Goal: Find specific page/section: Find specific page/section

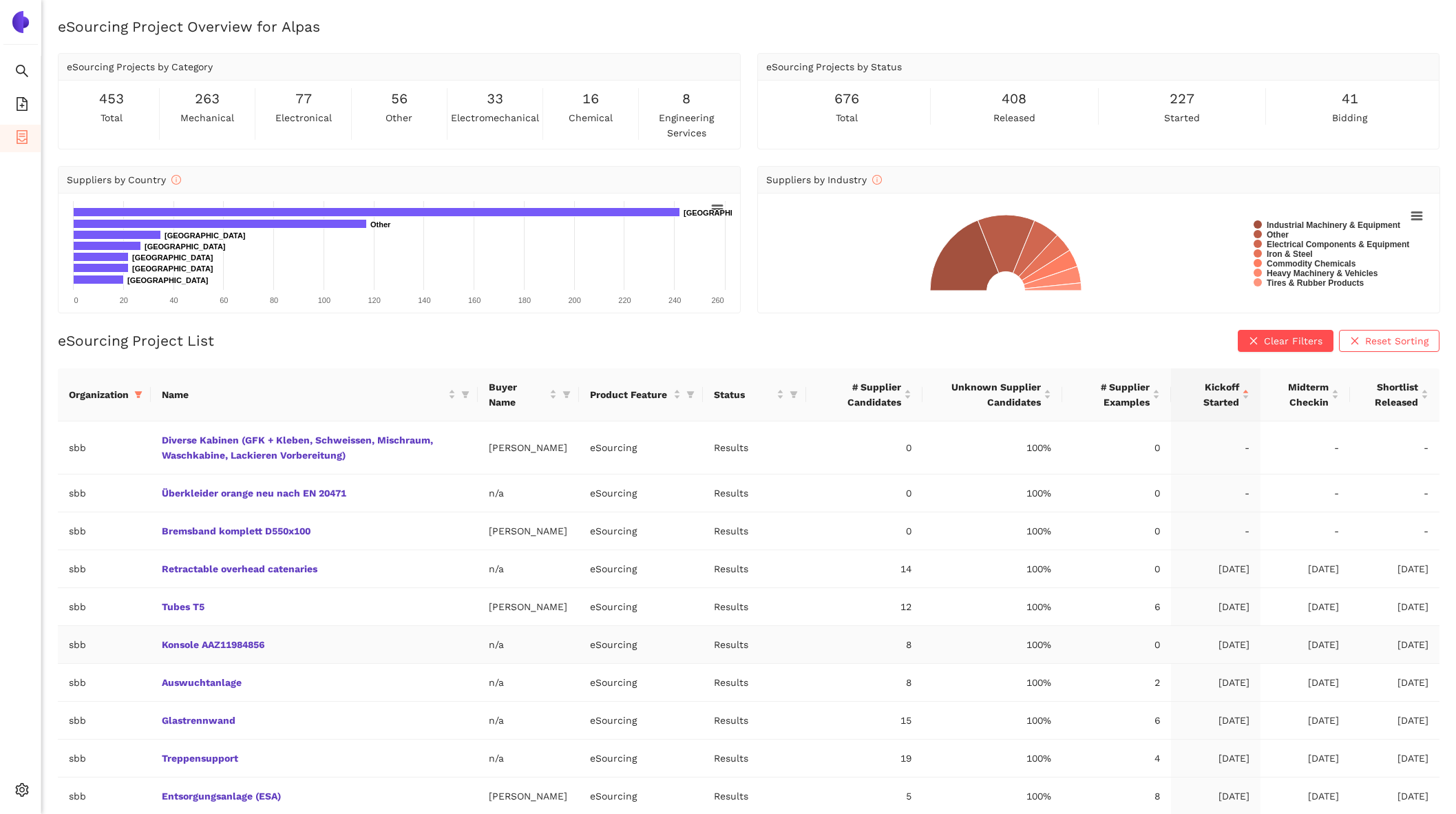
scroll to position [57, 0]
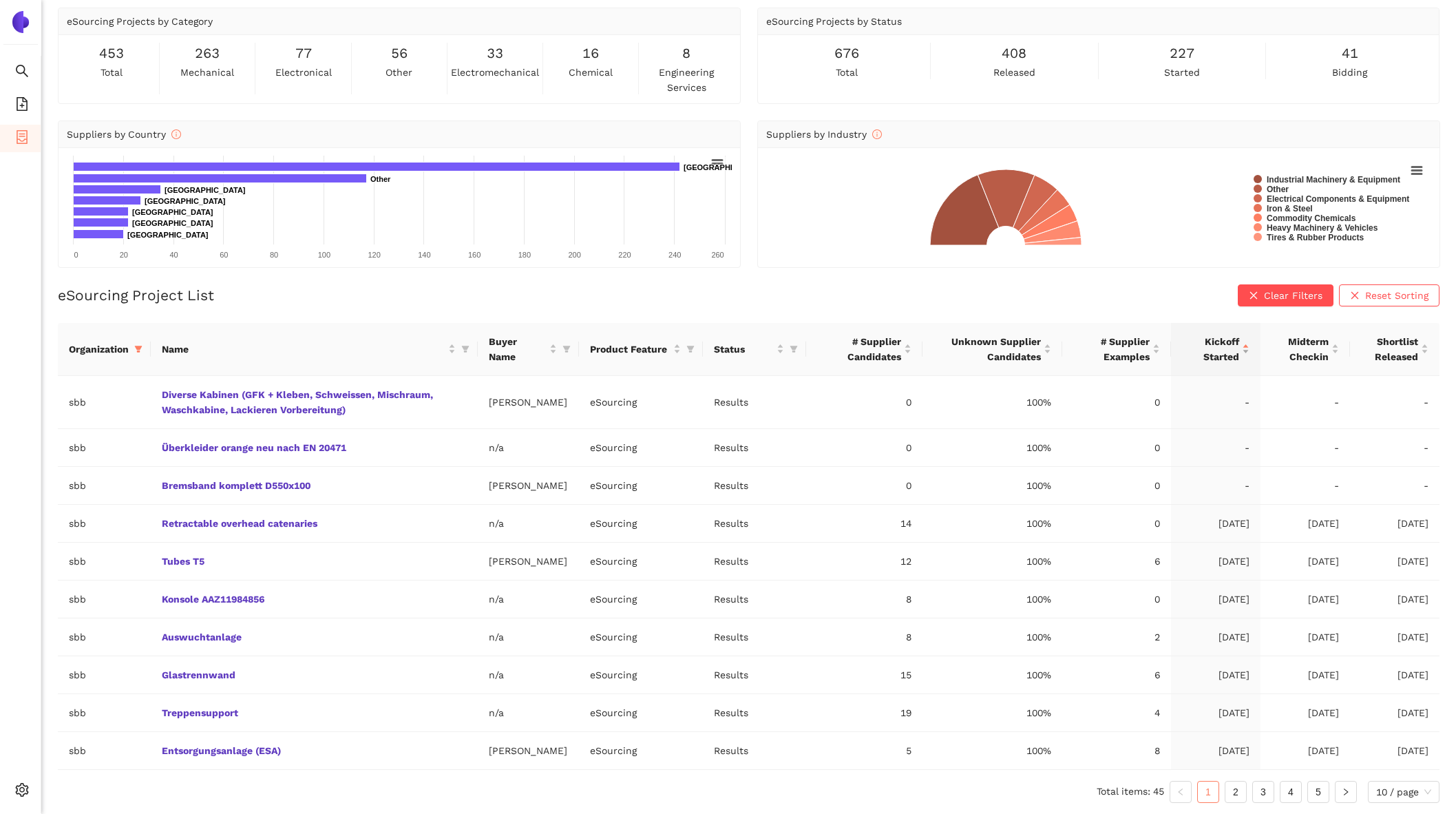
click at [1213, 347] on span "Kickoff Started" at bounding box center [1211, 349] width 57 height 30
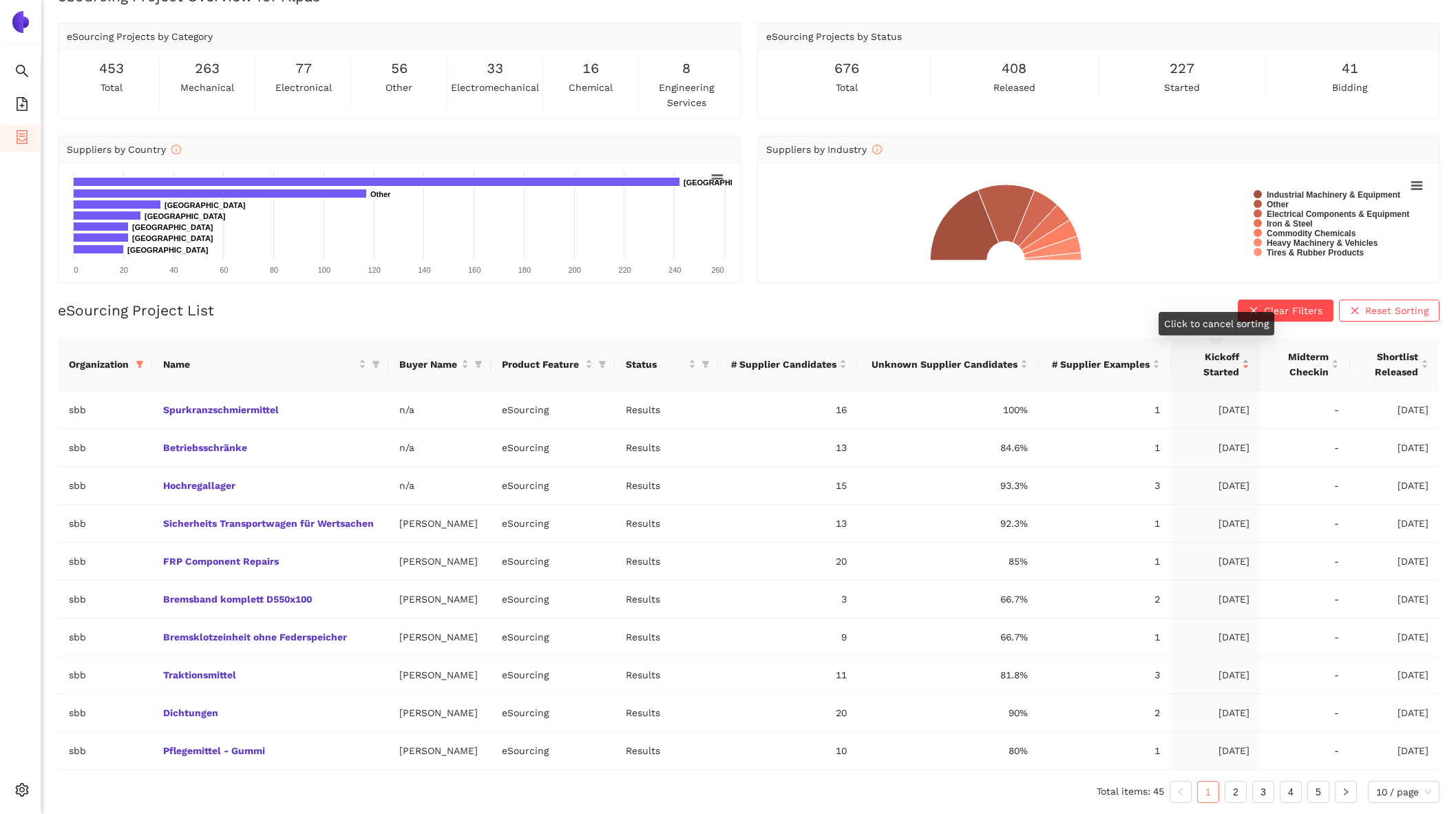
scroll to position [27, 0]
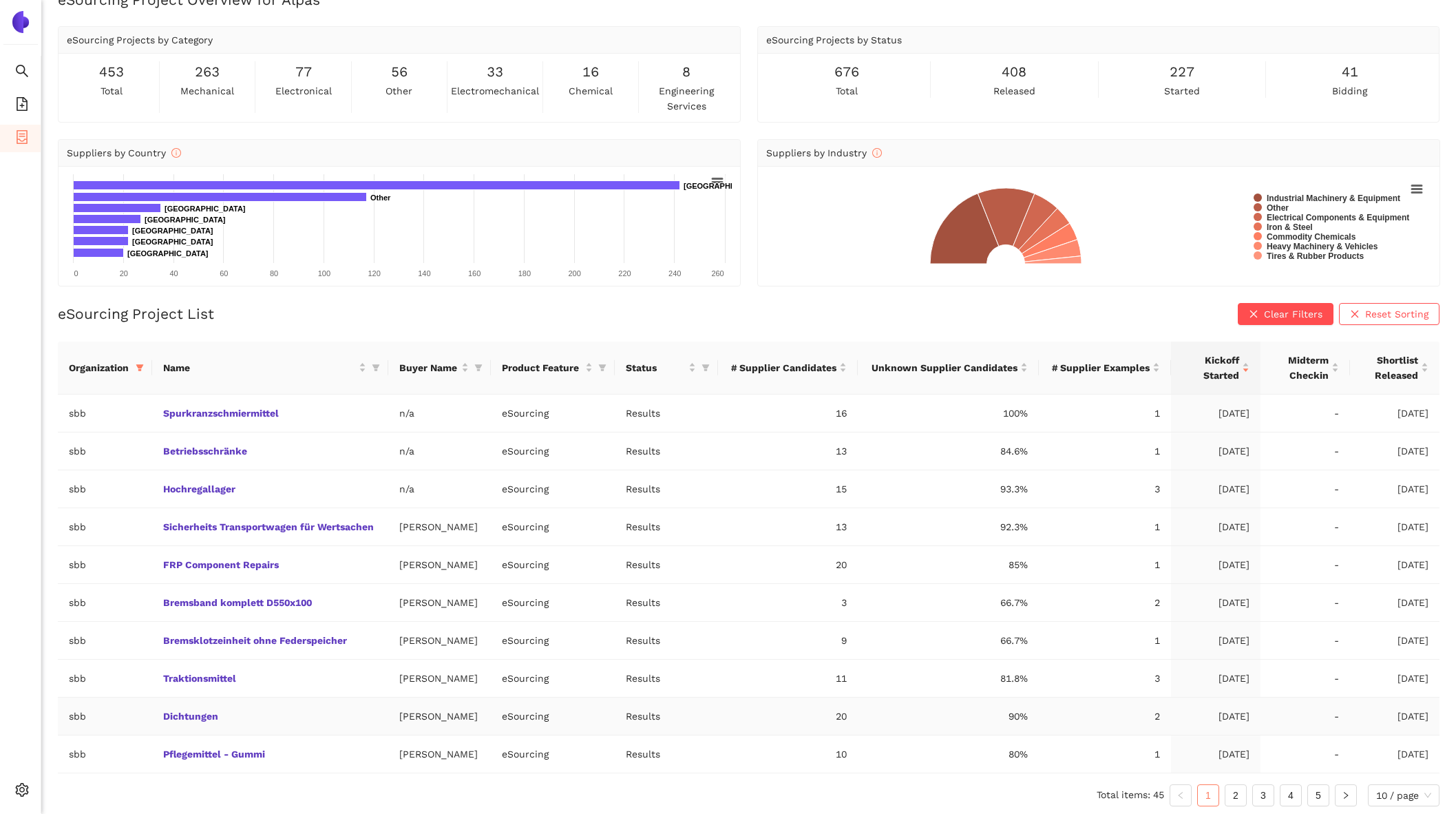
click at [1234, 791] on link "2" at bounding box center [1236, 795] width 21 height 21
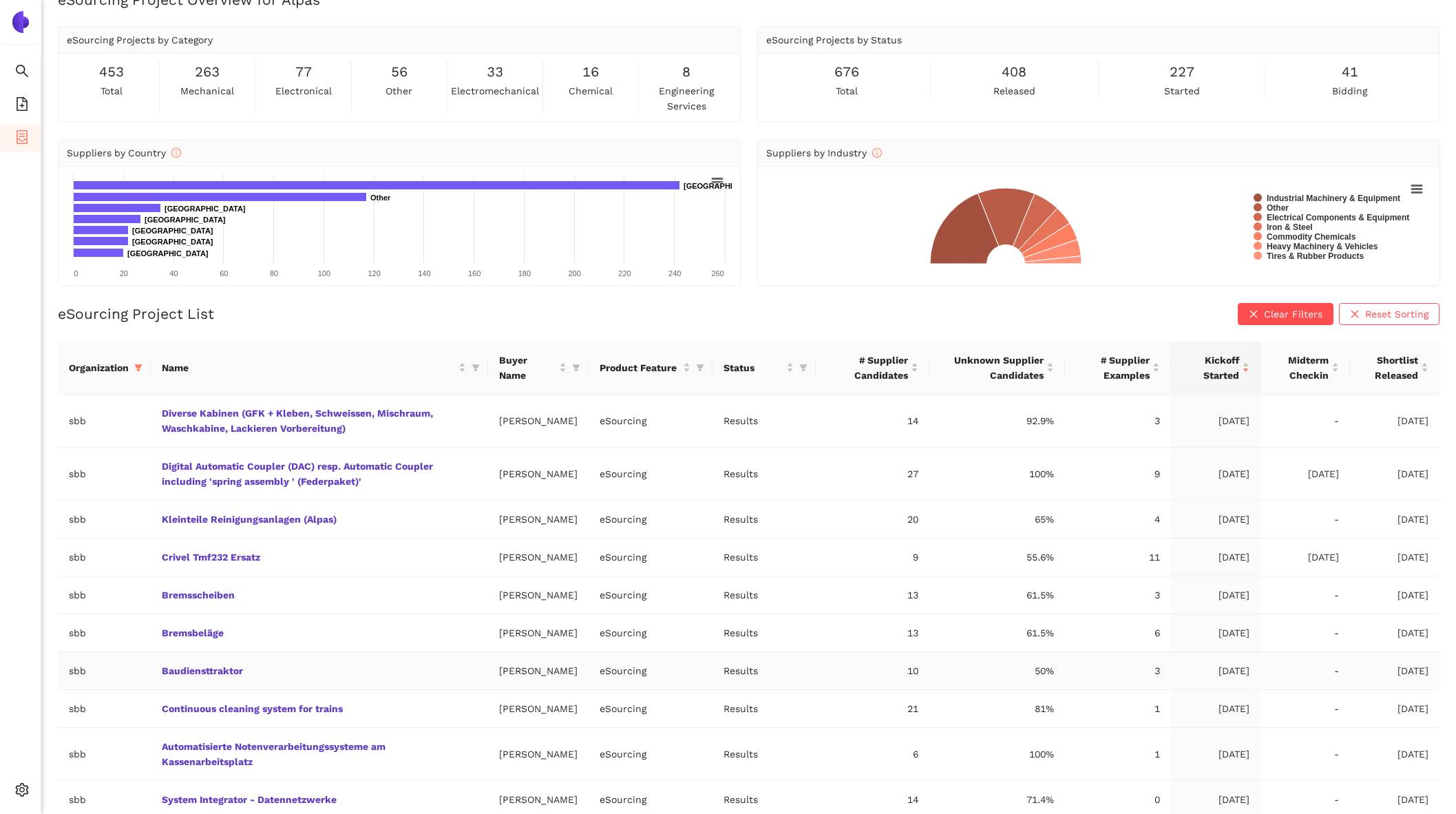
scroll to position [43, 0]
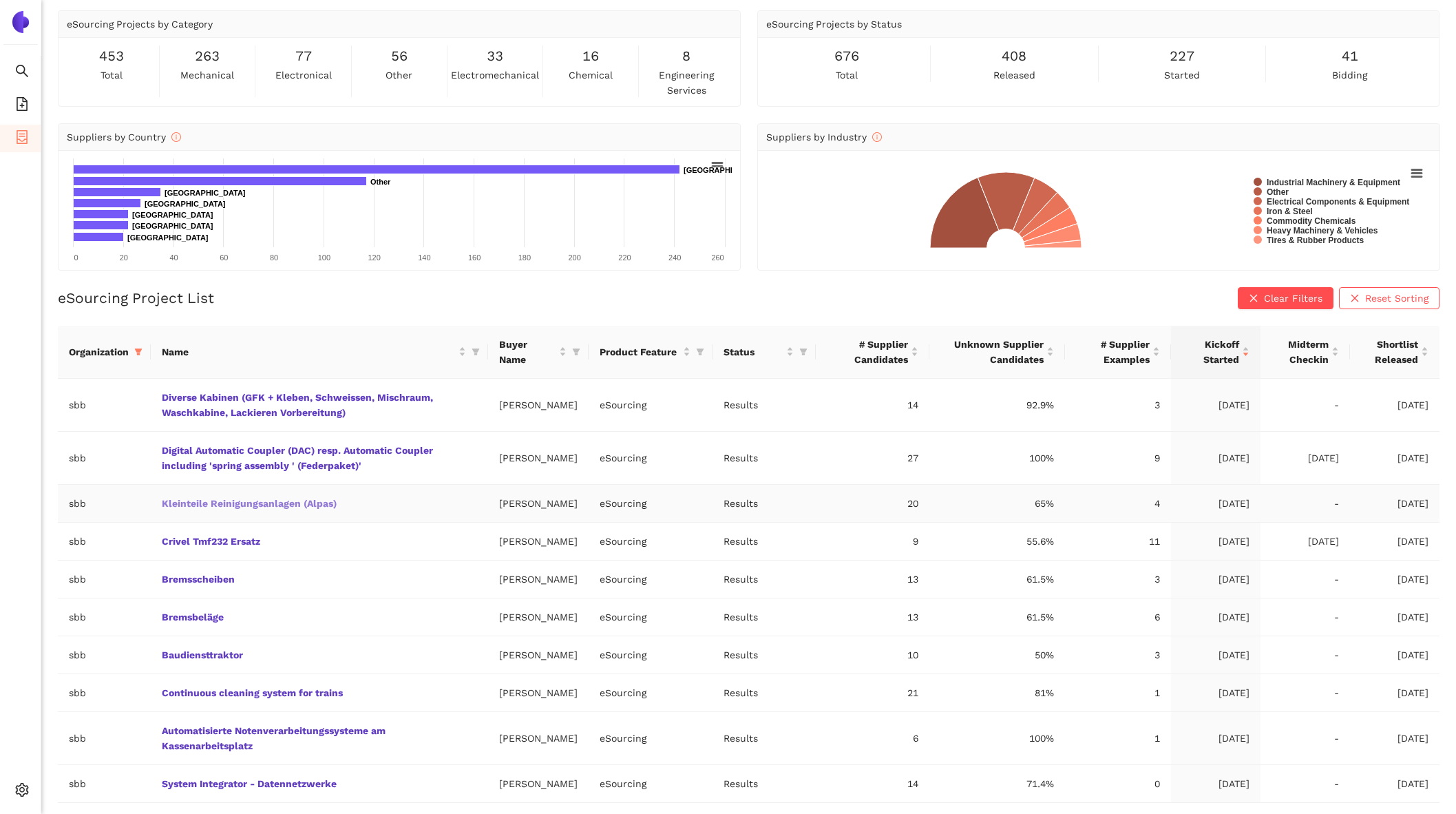
click at [0, 0] on link "Kleinteile Reinigungsanlagen (Alpas)" at bounding box center [0, 0] width 0 height 0
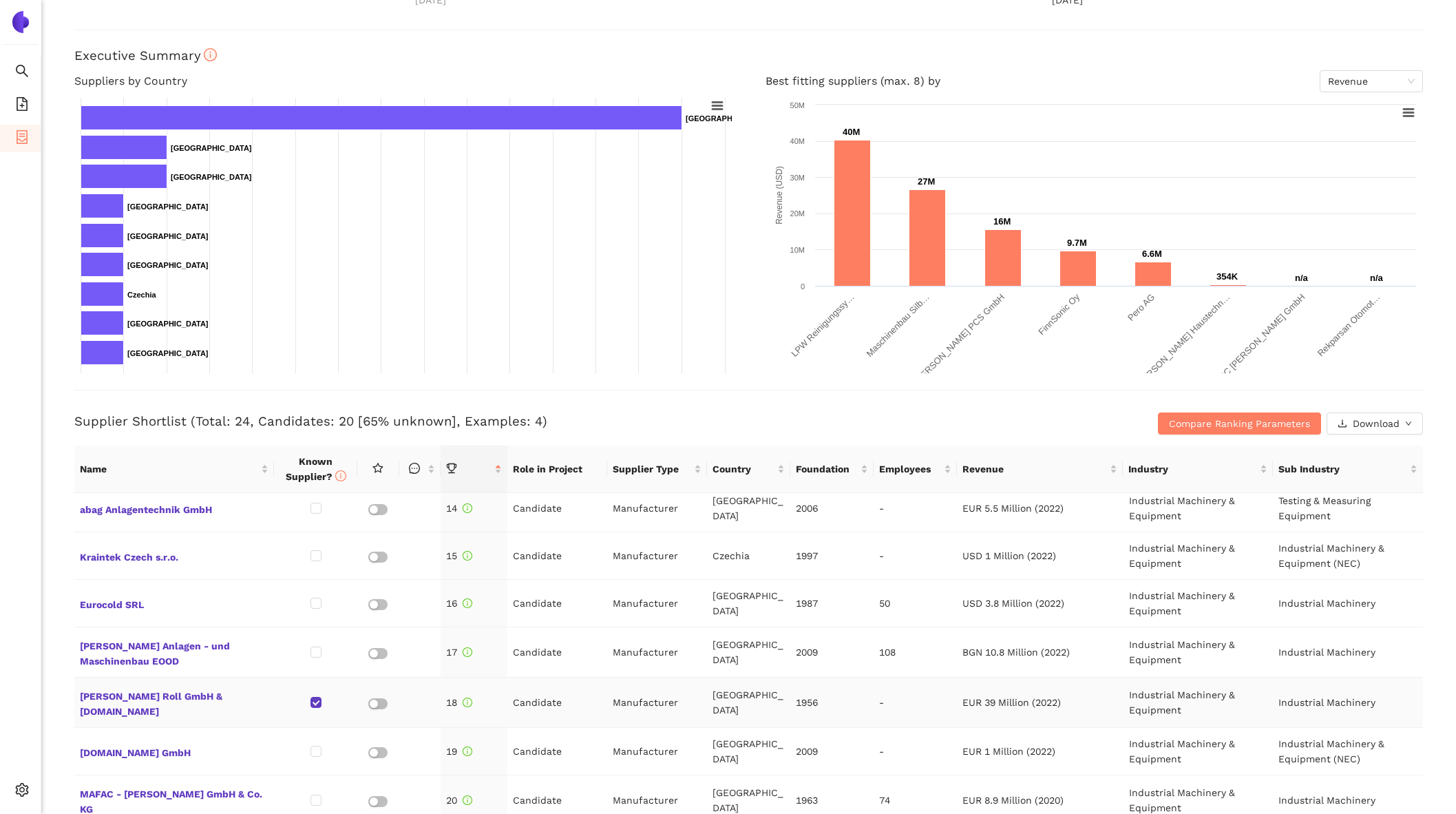
scroll to position [666, 0]
